Goal: Transaction & Acquisition: Purchase product/service

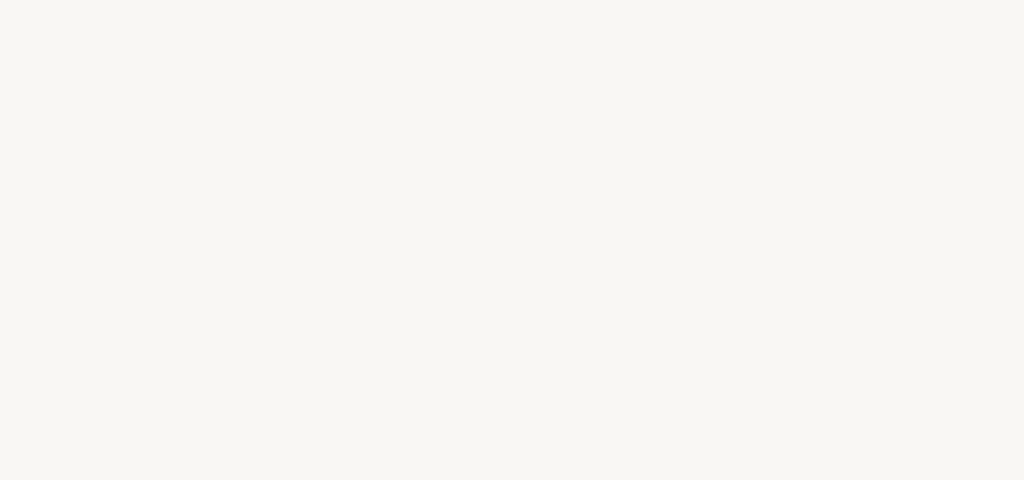
select select "DZ"
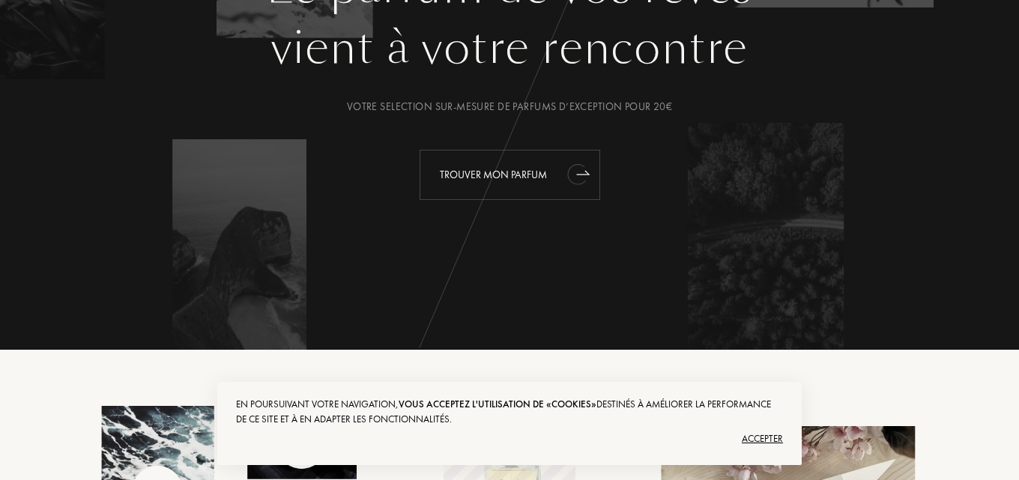
click at [504, 178] on div "Trouver mon parfum" at bounding box center [510, 175] width 181 height 50
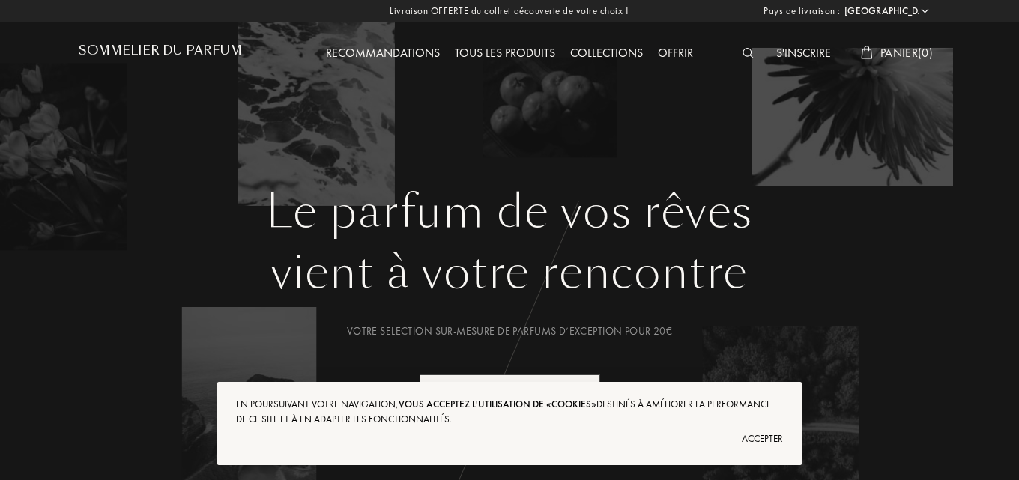
click at [743, 50] on img at bounding box center [748, 53] width 11 height 10
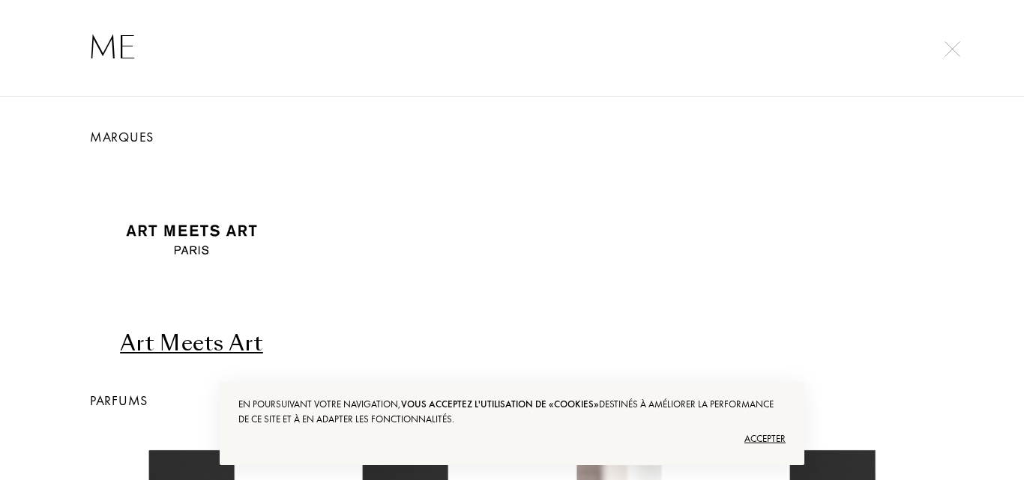
type input "M"
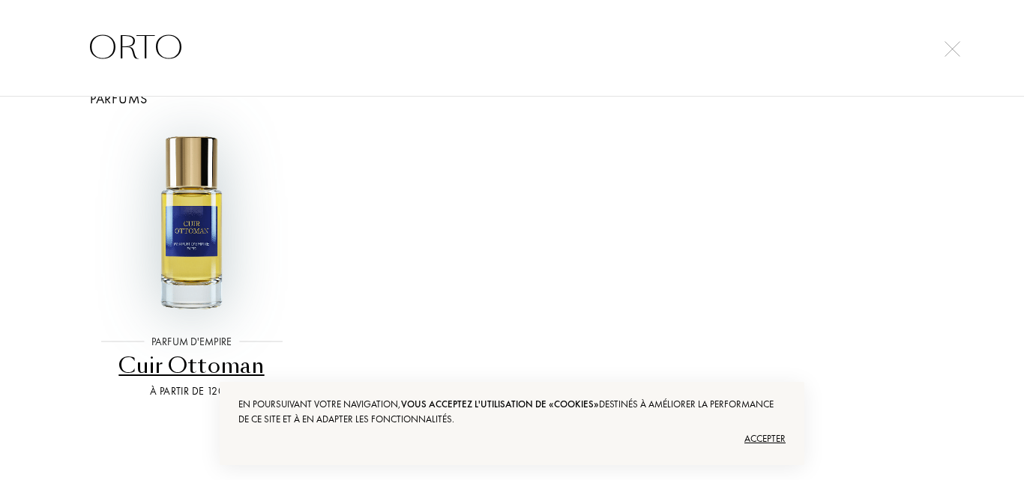
scroll to position [58, 0]
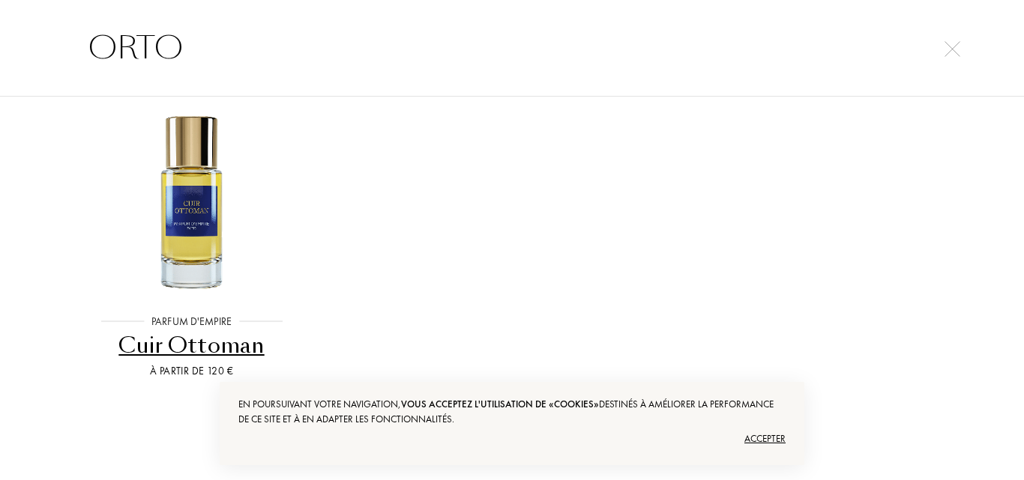
type input "ORTO"
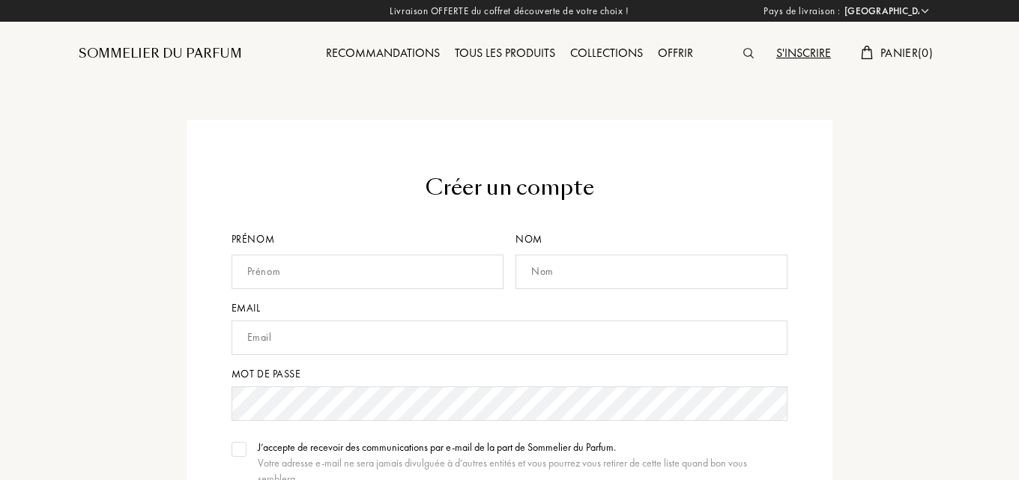
select select "DZ"
click at [352, 277] on input "text" at bounding box center [368, 272] width 272 height 34
type input "Facilite"
type input "Elsalem"
click at [376, 330] on input "text" at bounding box center [510, 338] width 557 height 34
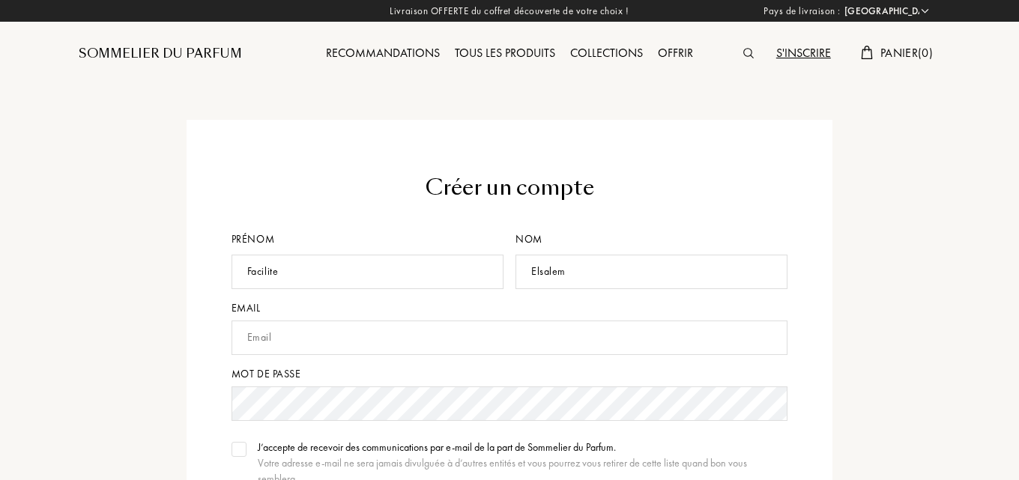
click at [377, 330] on input "text" at bounding box center [510, 338] width 557 height 34
click at [283, 351] on input "text" at bounding box center [510, 338] width 557 height 34
click at [283, 347] on input "text" at bounding box center [510, 338] width 557 height 34
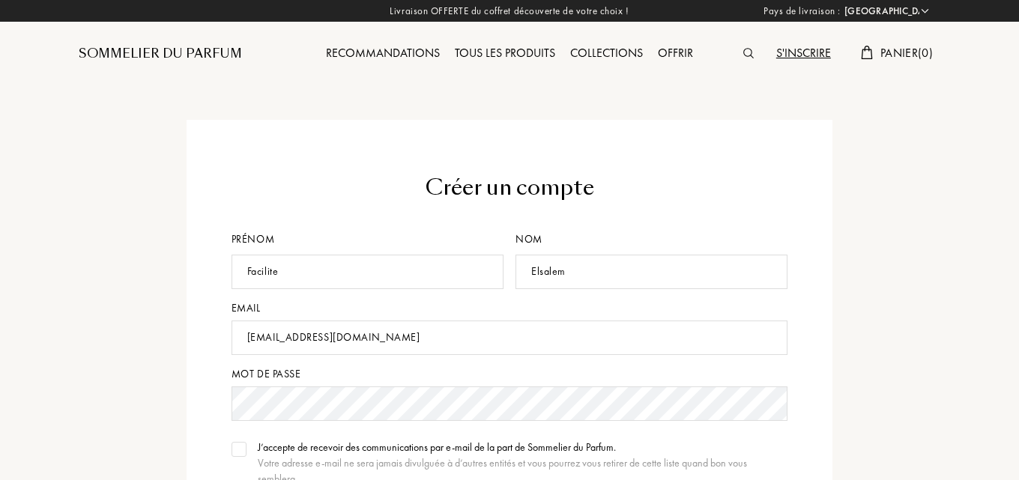
type input "JHFUKYEDRFKUFRKFDR@GMAIL.COM"
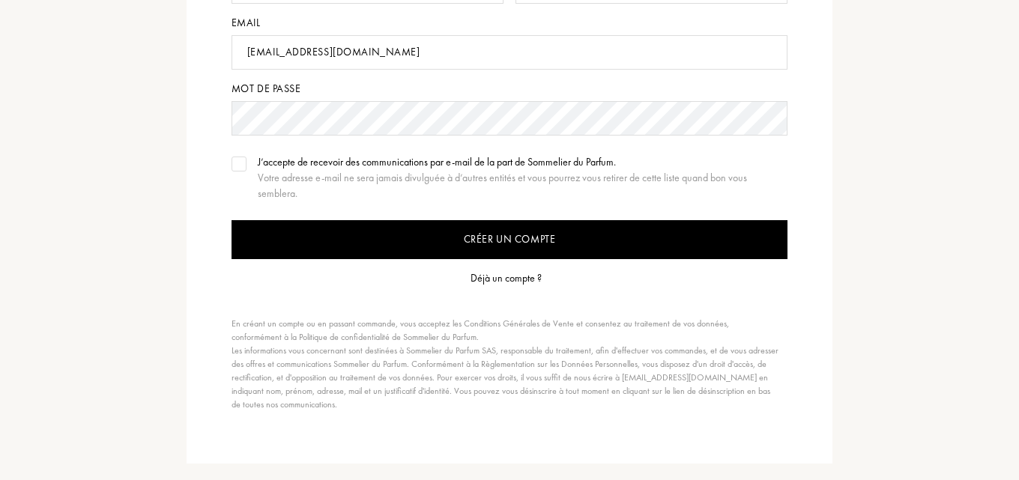
click at [248, 166] on div "J’accepte de recevoir des communications par e-mail de la part de Sommelier du …" at bounding box center [510, 177] width 557 height 47
click at [483, 275] on div "Déjà un compte ?" at bounding box center [506, 279] width 71 height 16
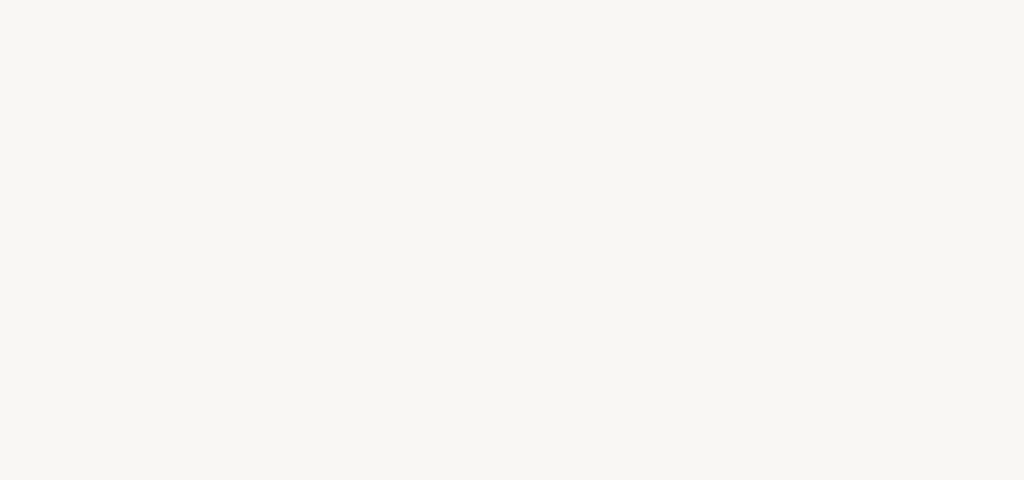
select select "DZ"
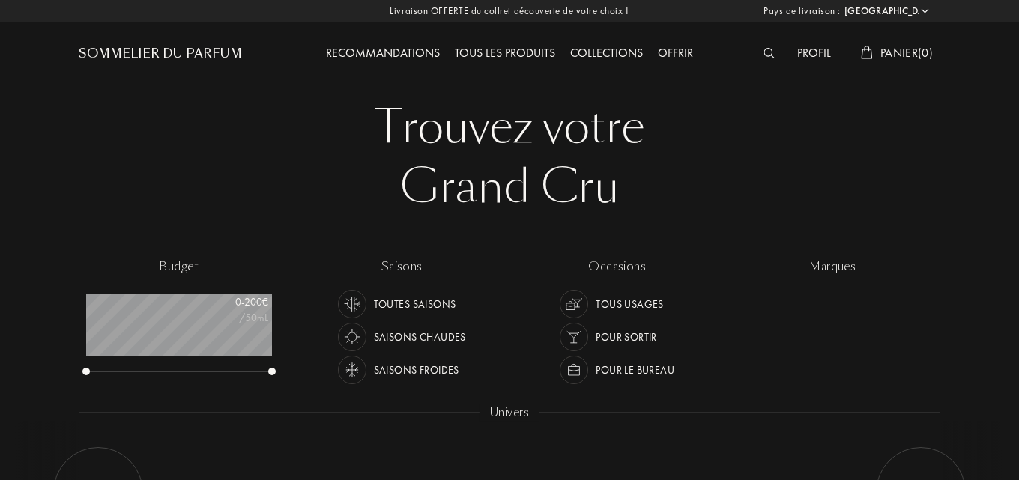
scroll to position [75, 185]
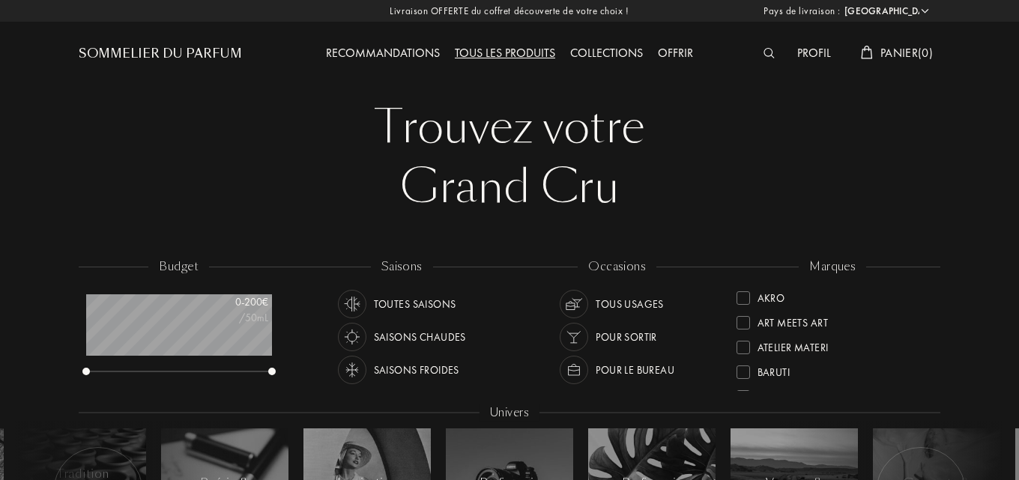
click at [764, 49] on img at bounding box center [769, 53] width 11 height 10
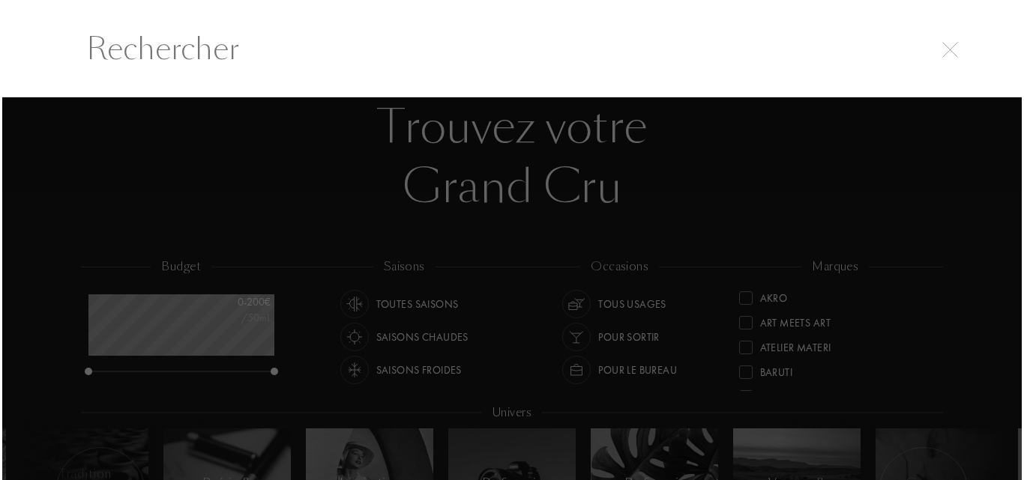
scroll to position [1, 0]
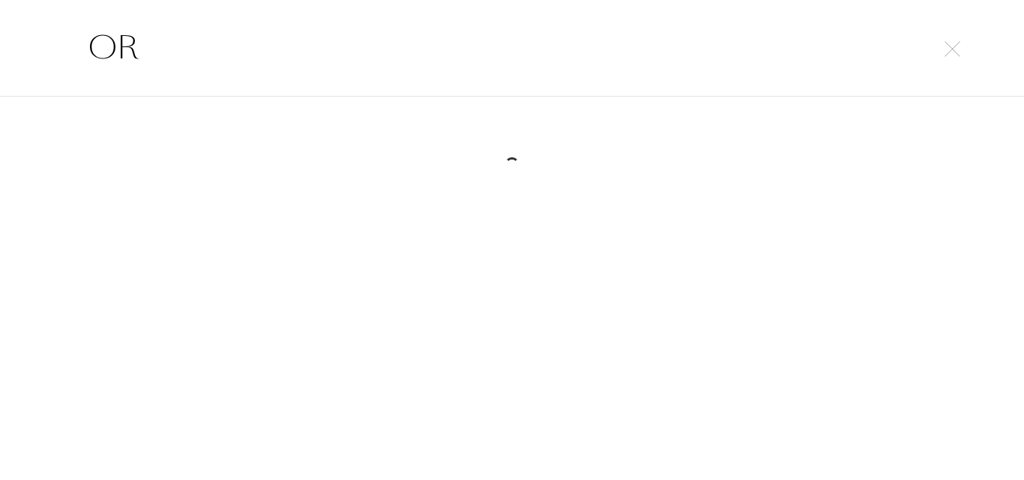
type input "O"
type input "MEG"
